Goal: Task Accomplishment & Management: Use online tool/utility

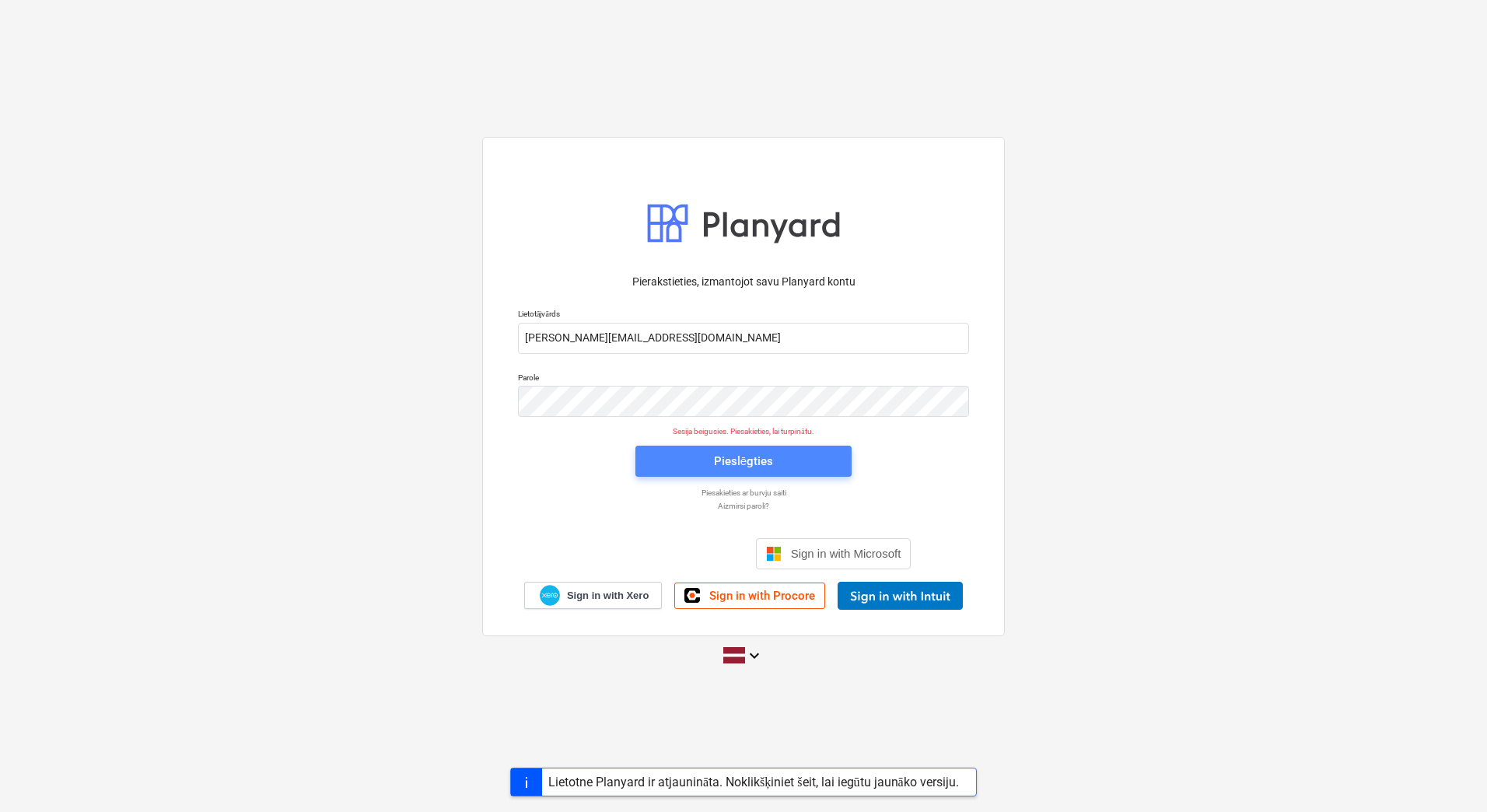
click at [761, 461] on div "Pieslēgties" at bounding box center [744, 461] width 60 height 20
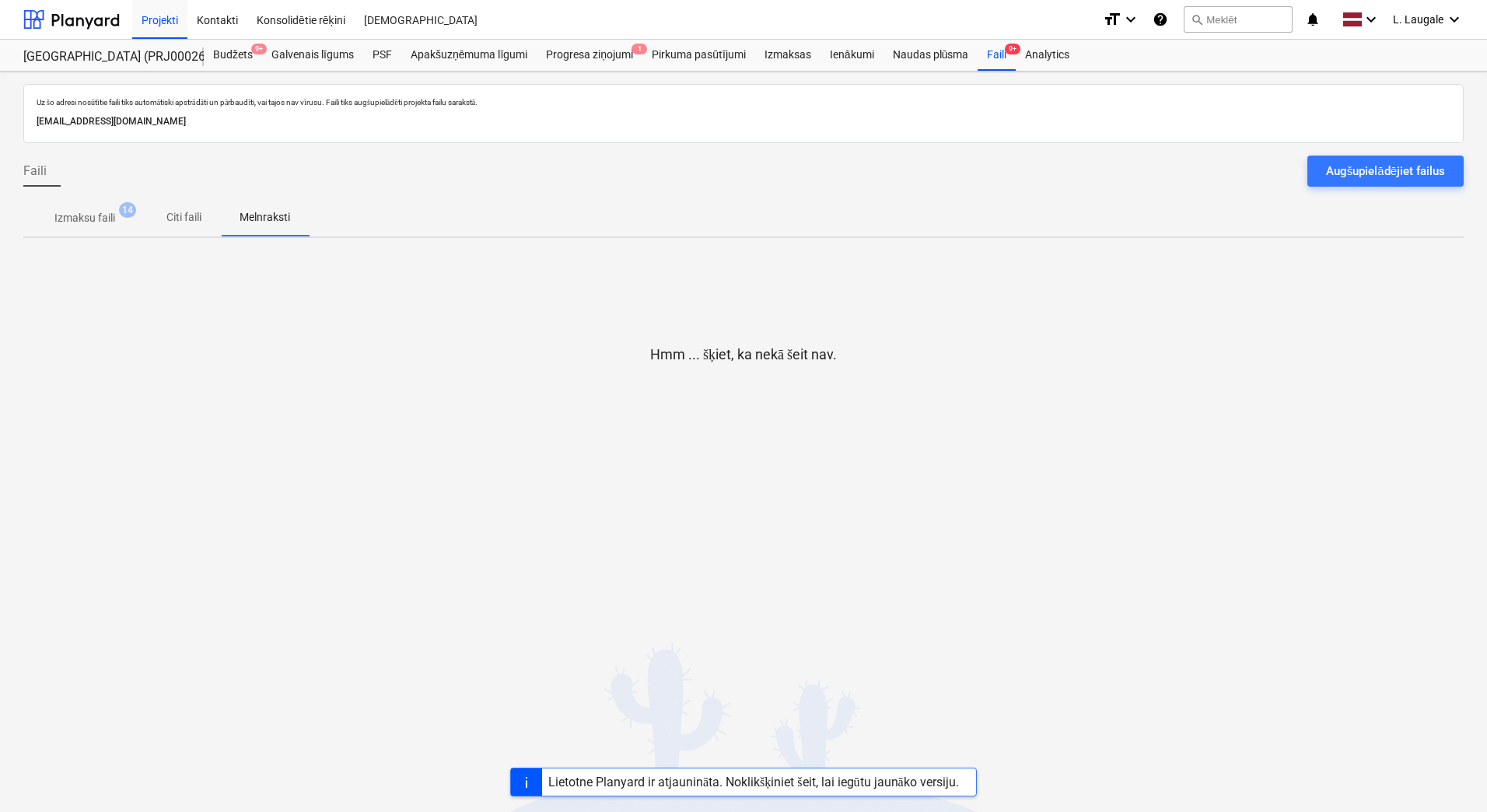
drag, startPoint x: 77, startPoint y: 223, endPoint x: 91, endPoint y: 230, distance: 15.7
click at [82, 220] on p "Izmaksu faili" at bounding box center [85, 219] width 60 height 17
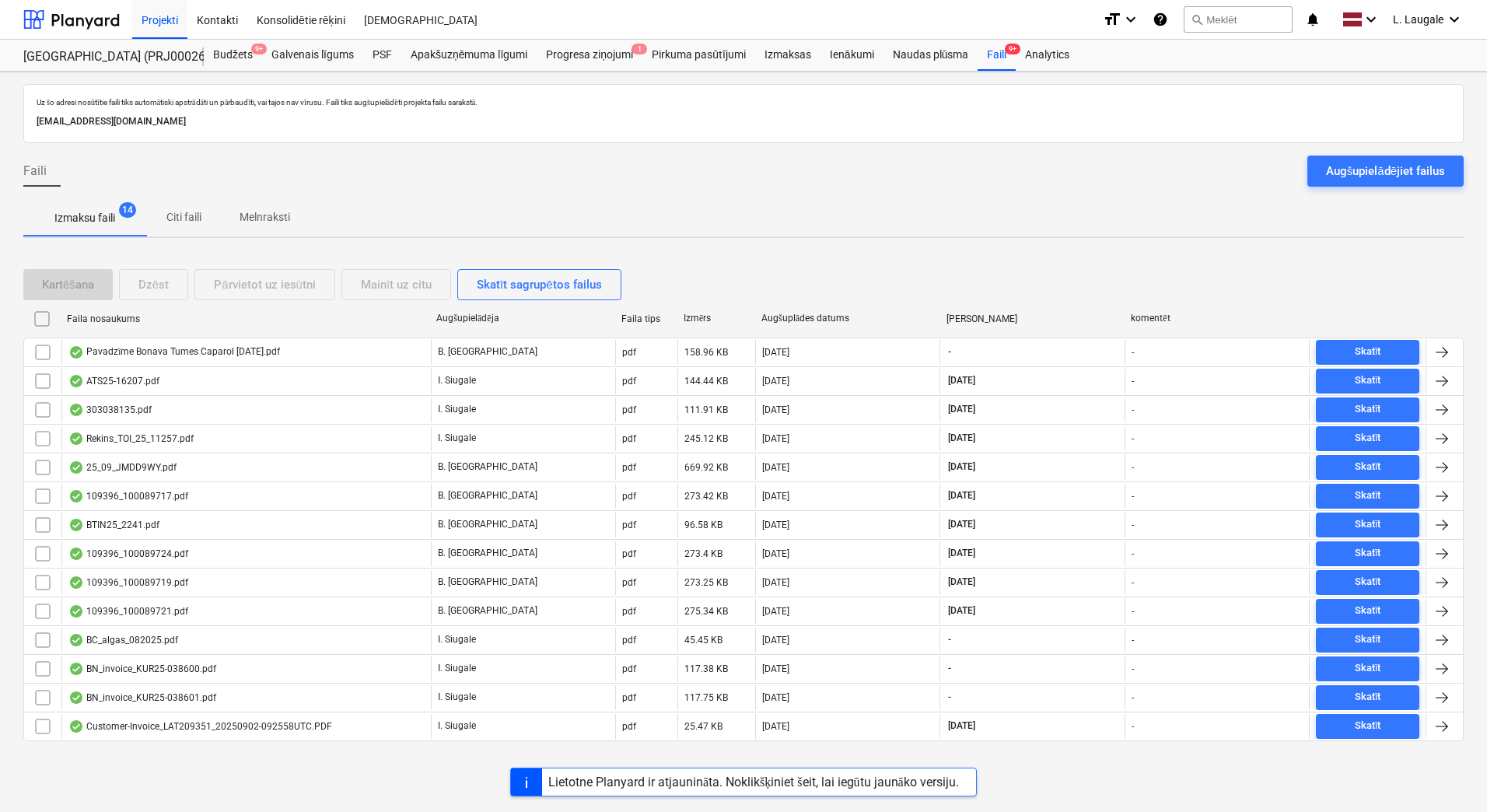
drag, startPoint x: 1356, startPoint y: 168, endPoint x: 1429, endPoint y: 166, distance: 73.0
click at [1356, 168] on div "Augšupielādējiet failus" at bounding box center [1386, 171] width 119 height 20
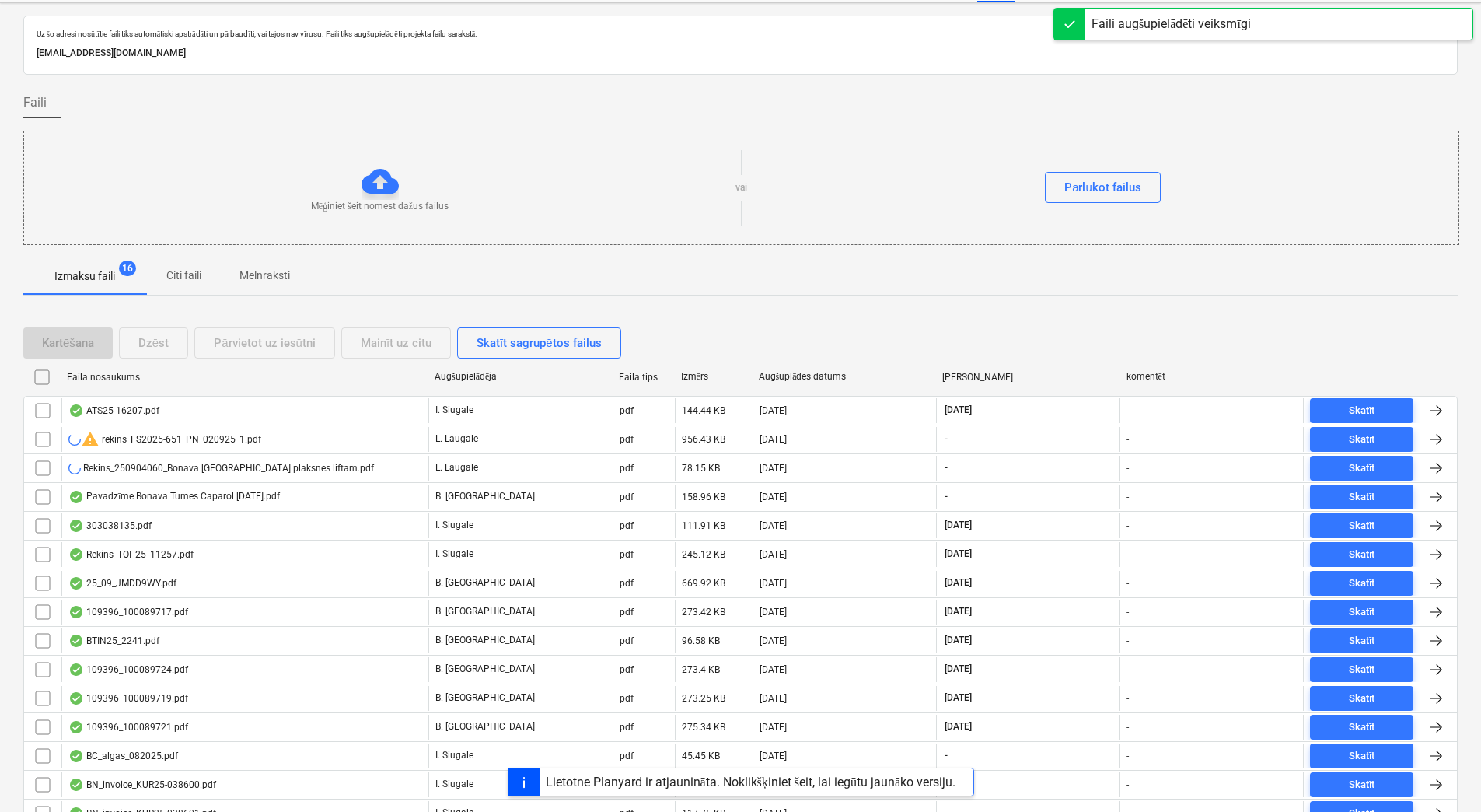
scroll to position [169, 0]
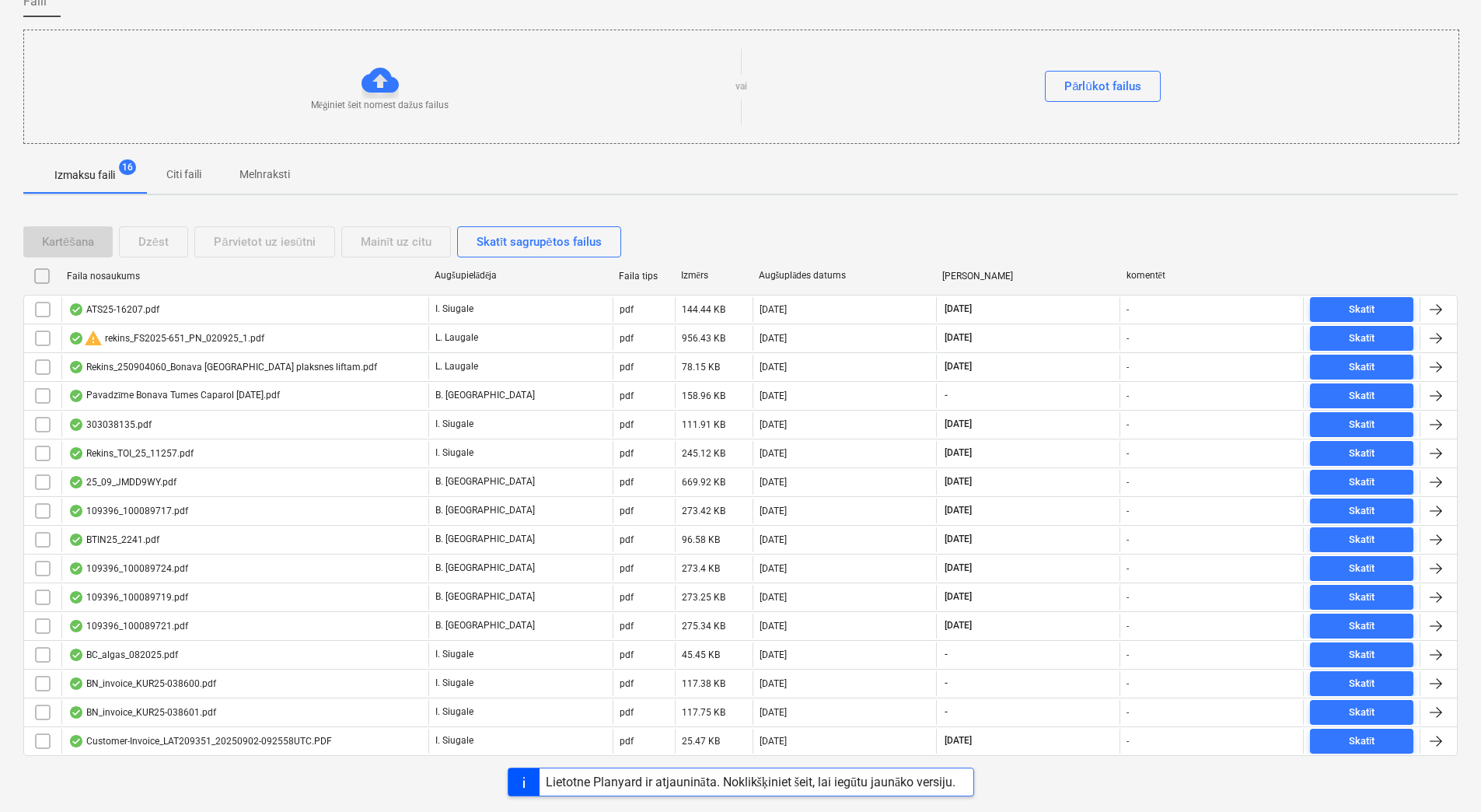
click at [252, 180] on p "Melnraksti" at bounding box center [264, 175] width 50 height 17
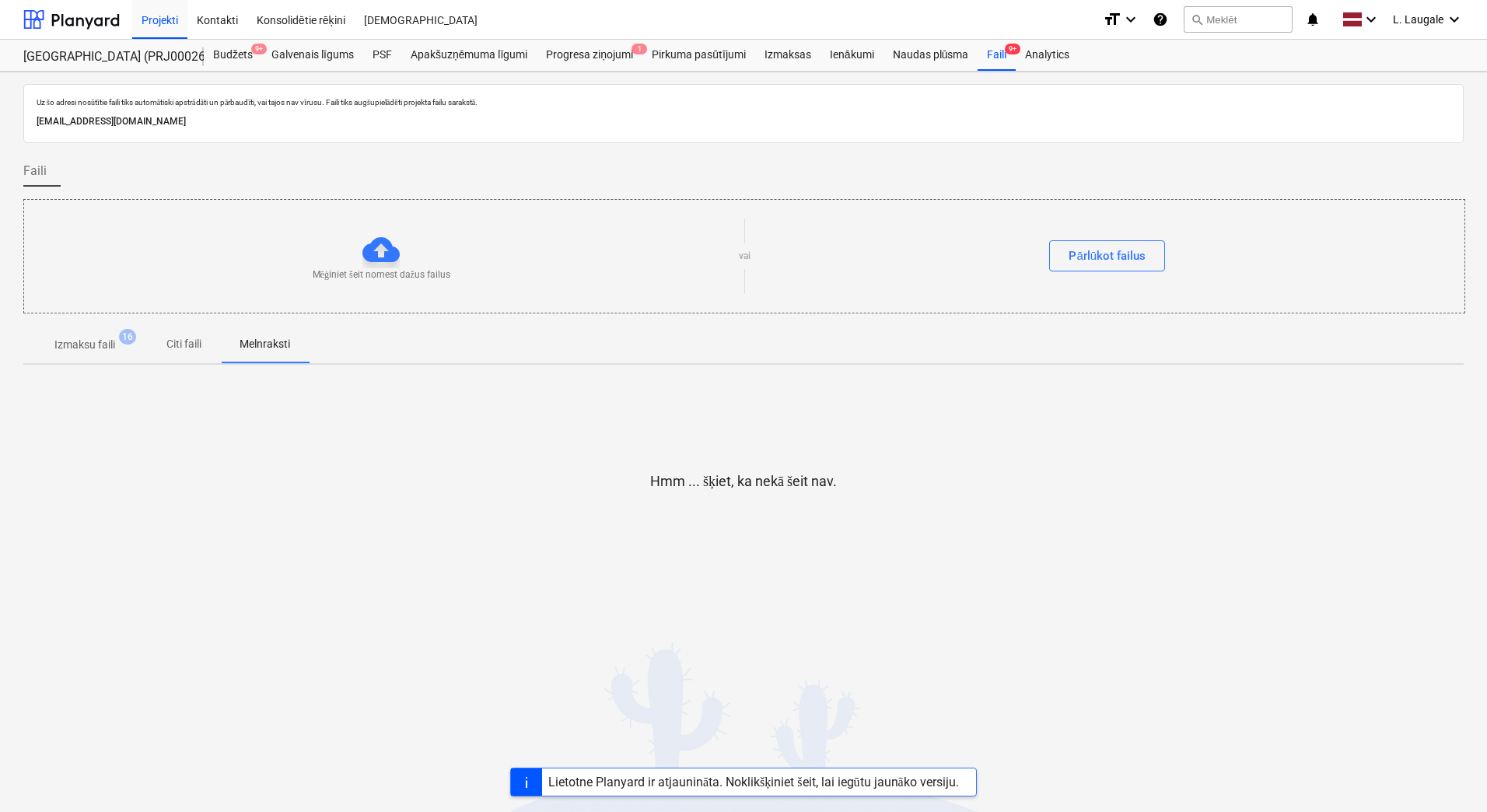
click at [100, 354] on span "Izmaksu faili 16" at bounding box center [85, 344] width 123 height 28
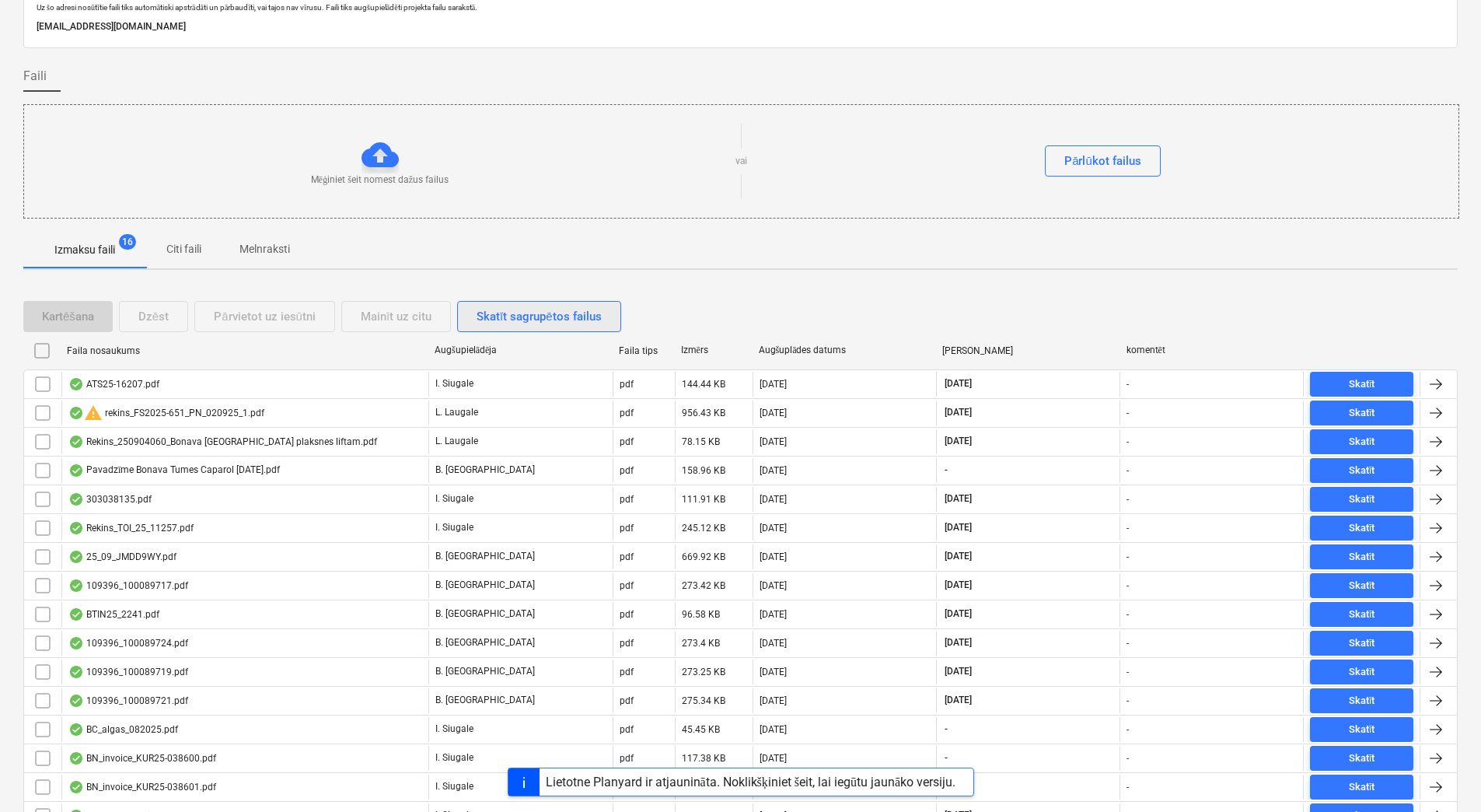
scroll to position [169, 0]
